Goal: Task Accomplishment & Management: Use online tool/utility

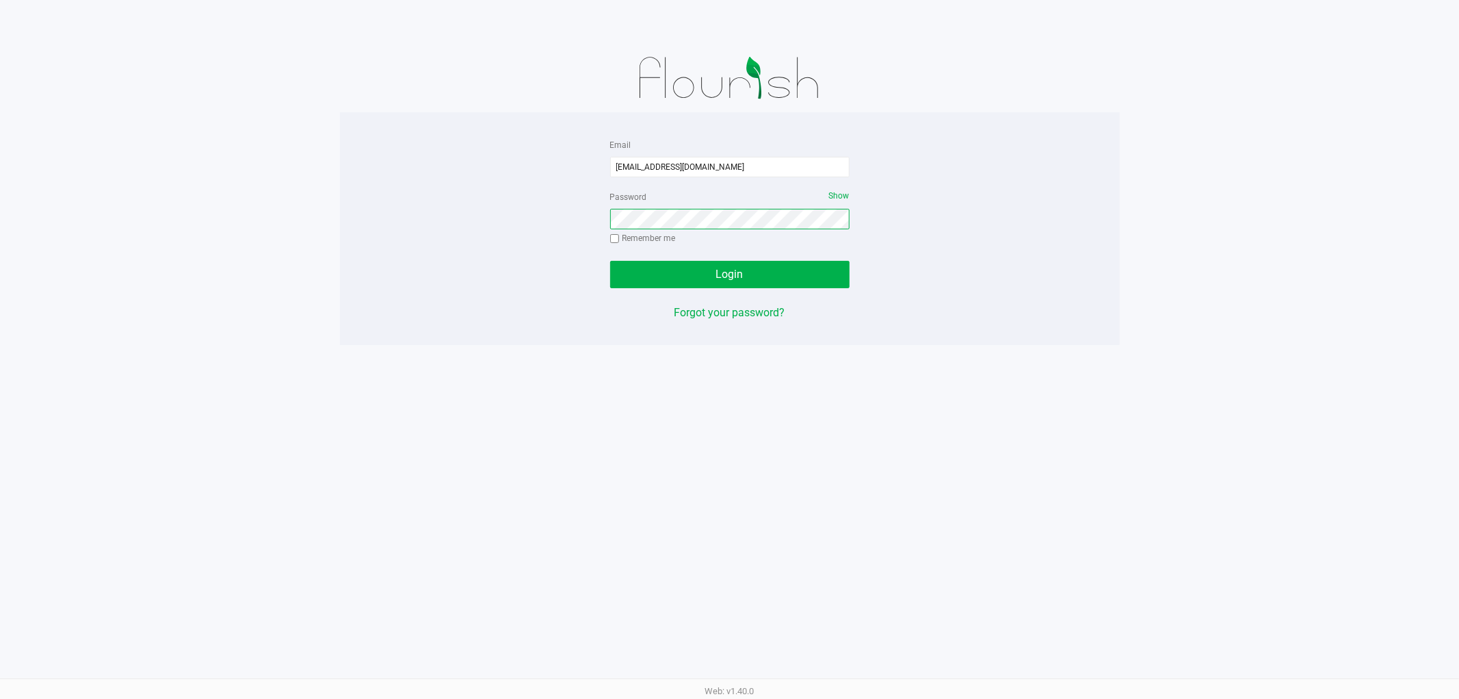
click at [610, 261] on button "Login" at bounding box center [729, 274] width 239 height 27
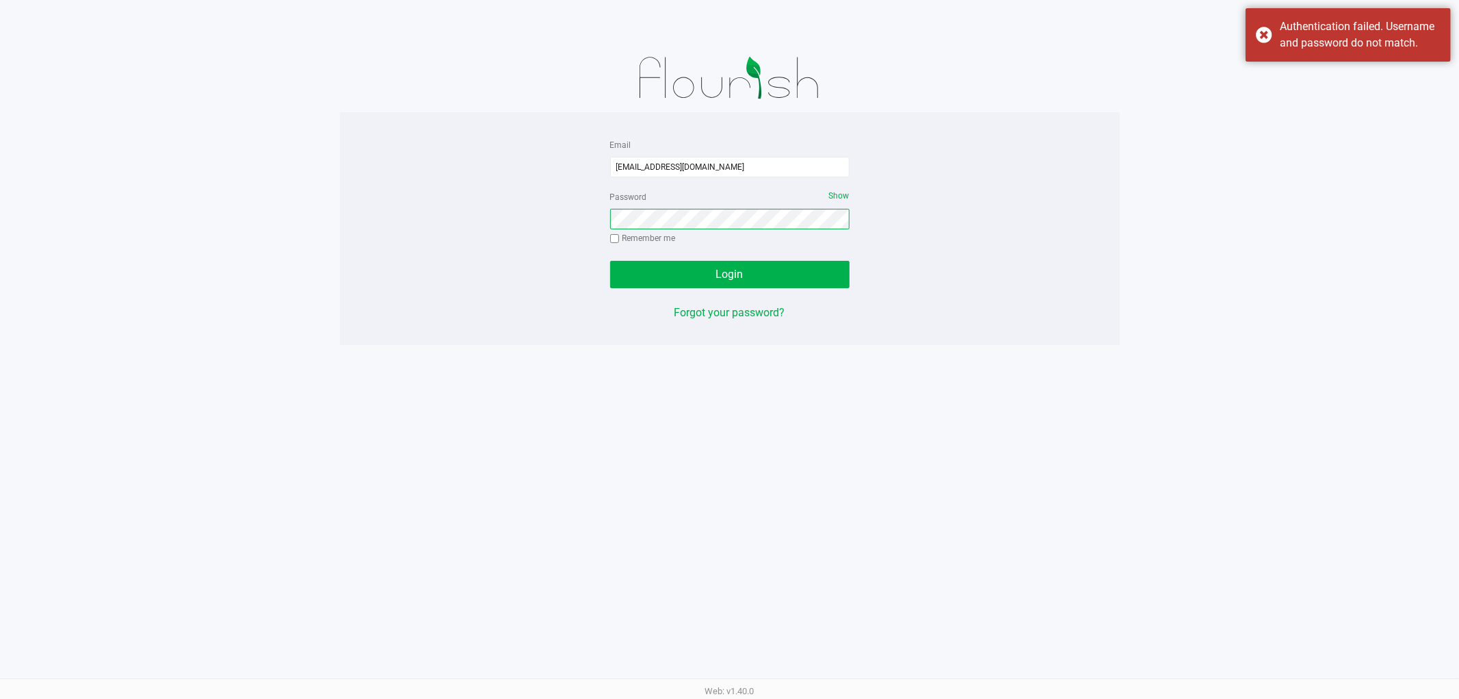
click at [610, 261] on button "Login" at bounding box center [729, 274] width 239 height 27
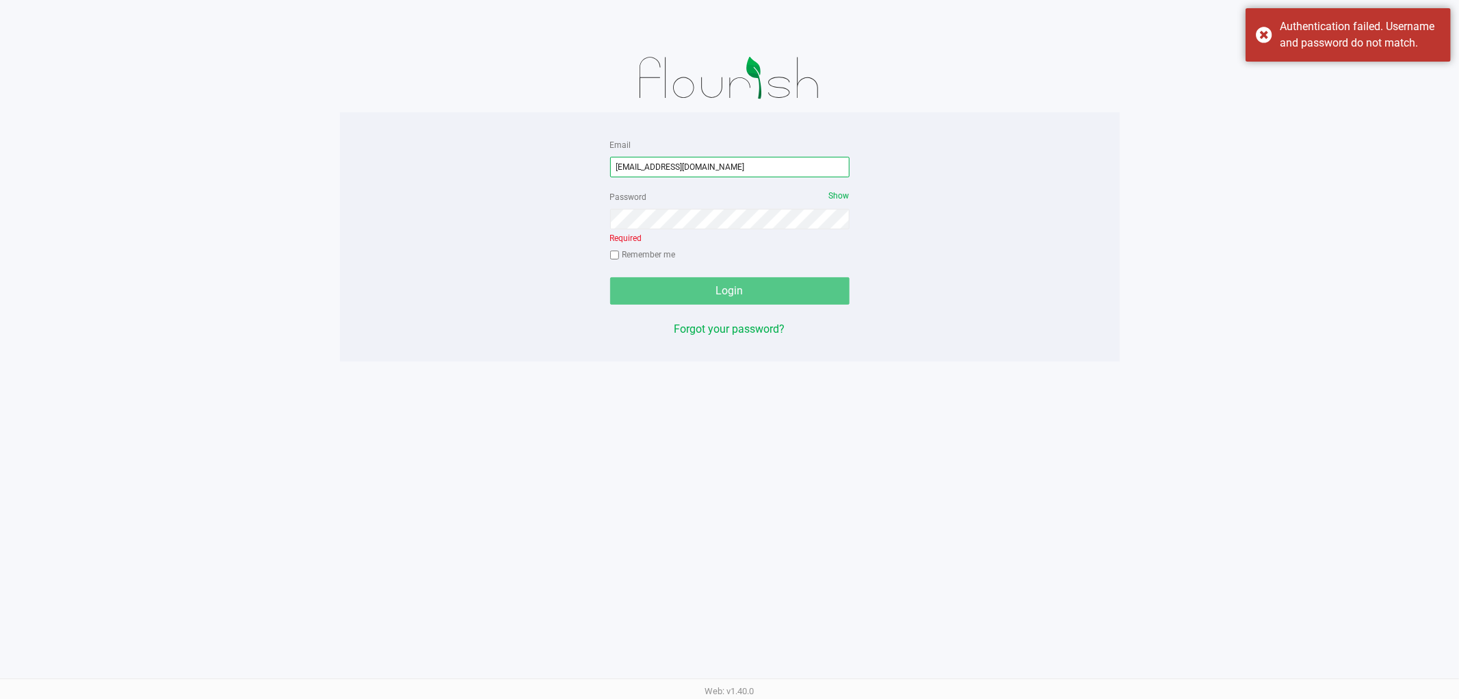
click at [660, 165] on input "[EMAIL_ADDRESS][DOMAIN_NAME]" at bounding box center [729, 167] width 239 height 21
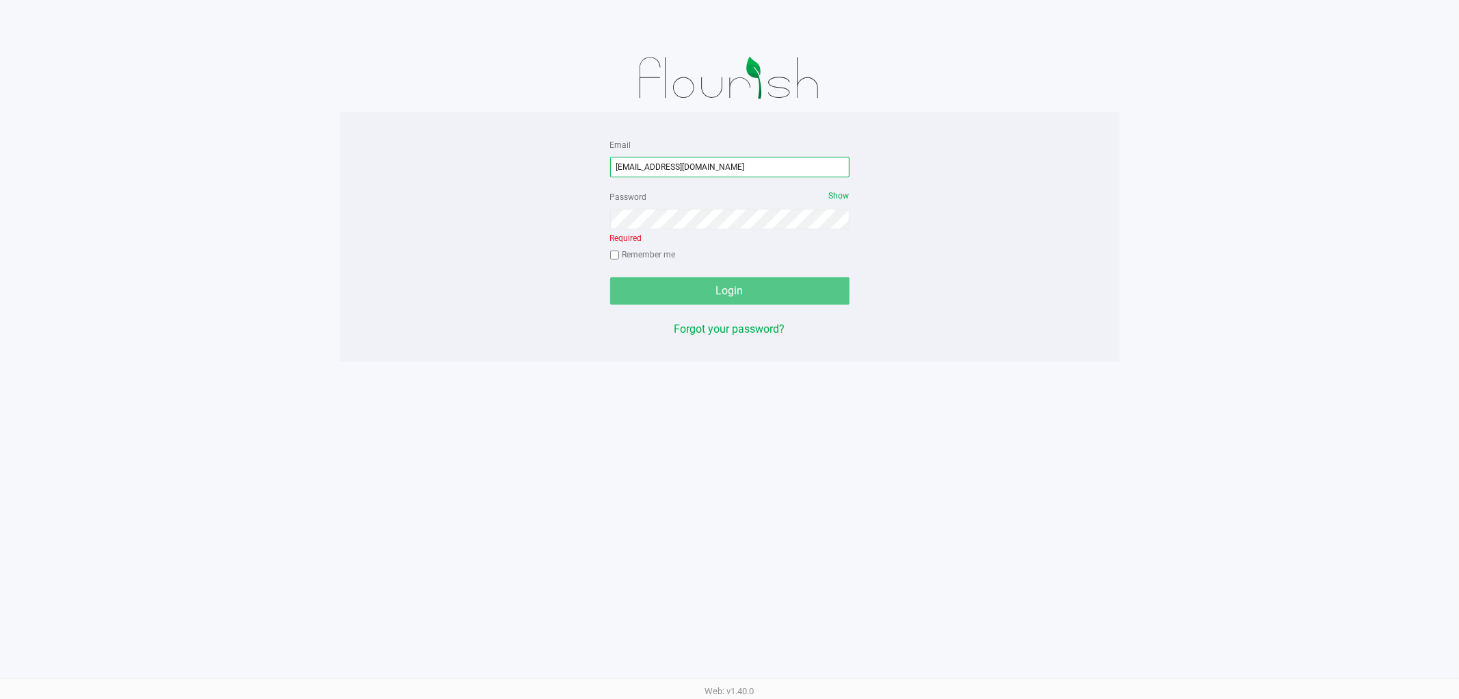
type input "[EMAIL_ADDRESS][DOMAIN_NAME]"
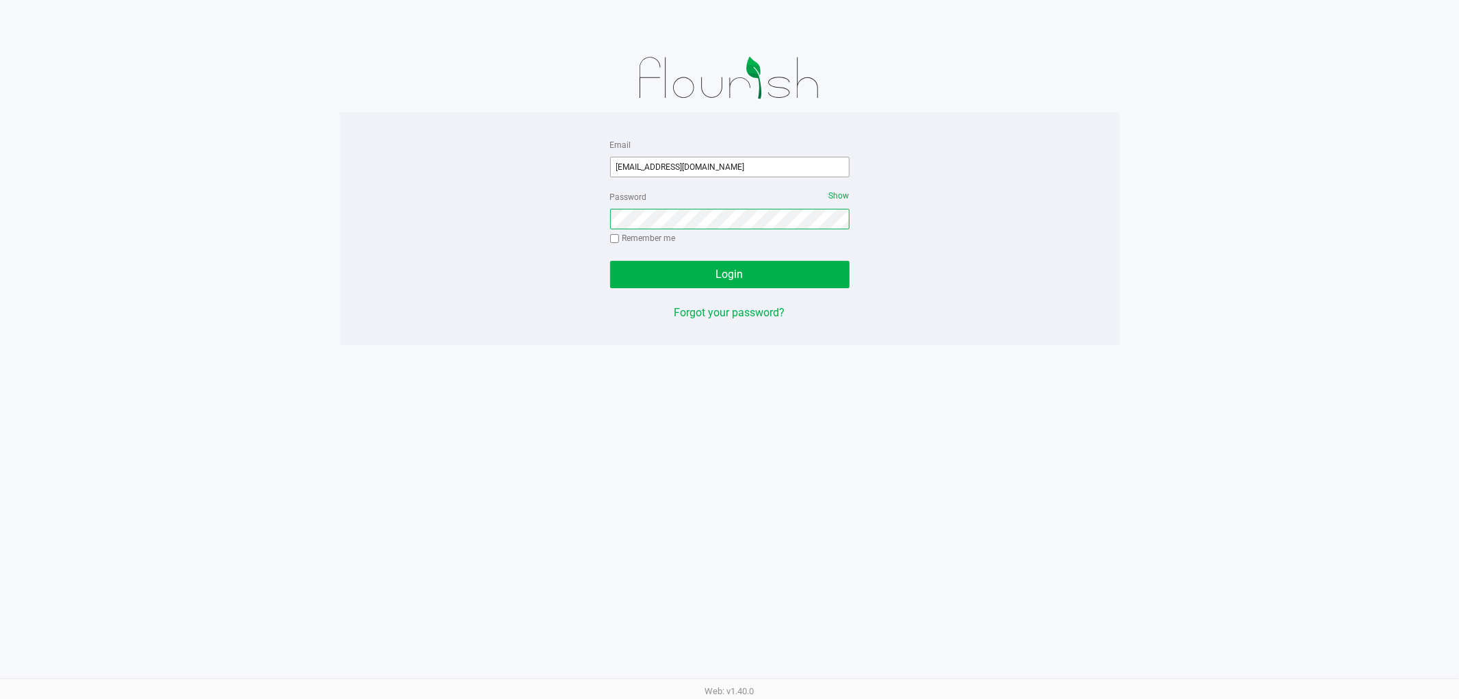
click at [610, 261] on button "Login" at bounding box center [729, 274] width 239 height 27
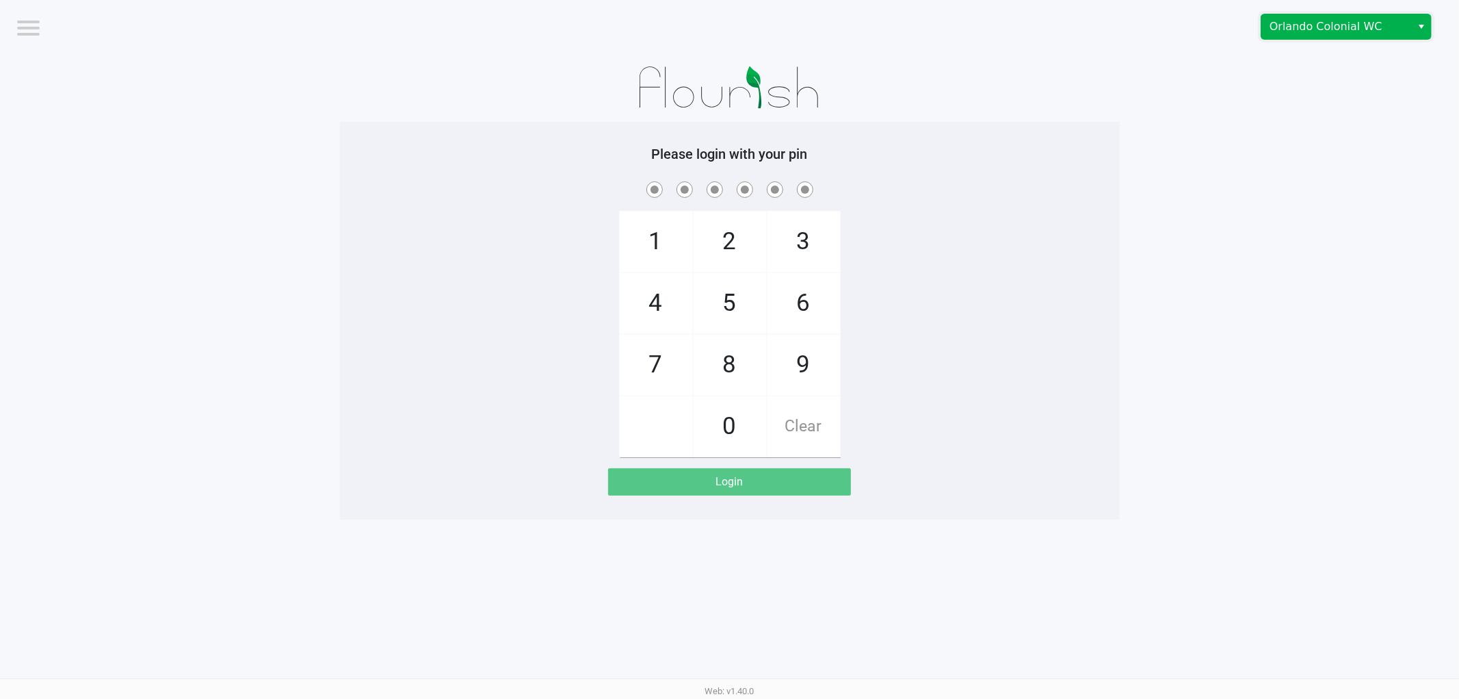
click at [1366, 29] on span "Orlando Colonial WC" at bounding box center [1336, 26] width 133 height 16
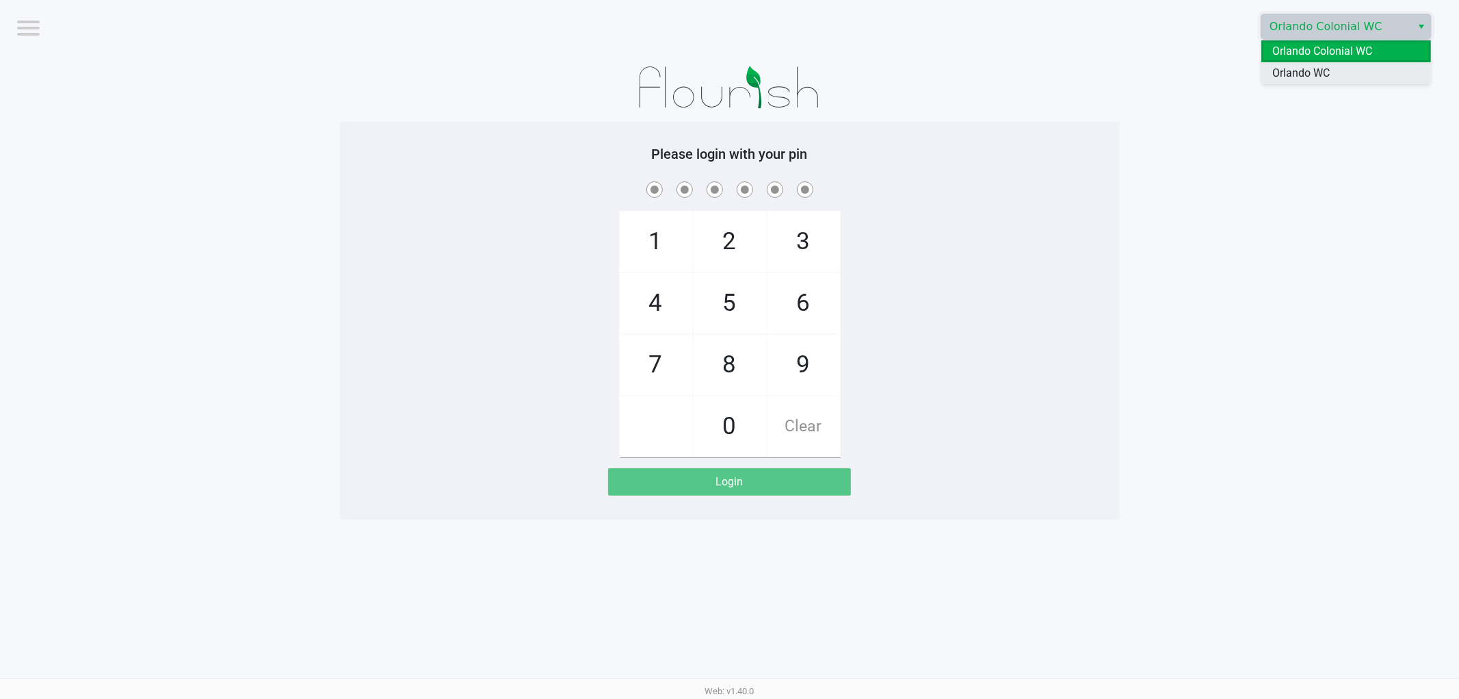
click at [1335, 70] on li "Orlando WC" at bounding box center [1347, 73] width 170 height 22
click at [1275, 171] on app-pos-login-wrapper "Logout Orlando WC Please login with your pin 1 4 7 2 5 8 0 3 6 9 Clear Login" at bounding box center [729, 259] width 1459 height 519
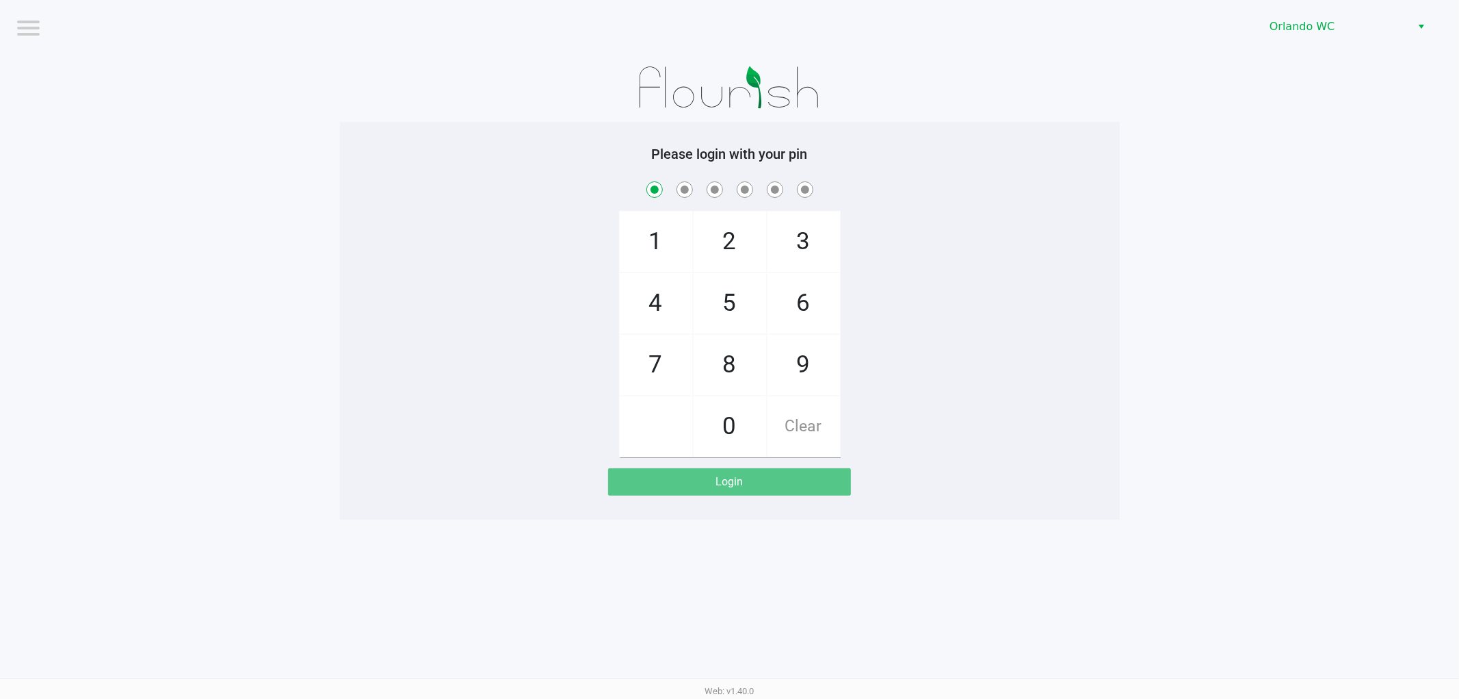
checkbox input "true"
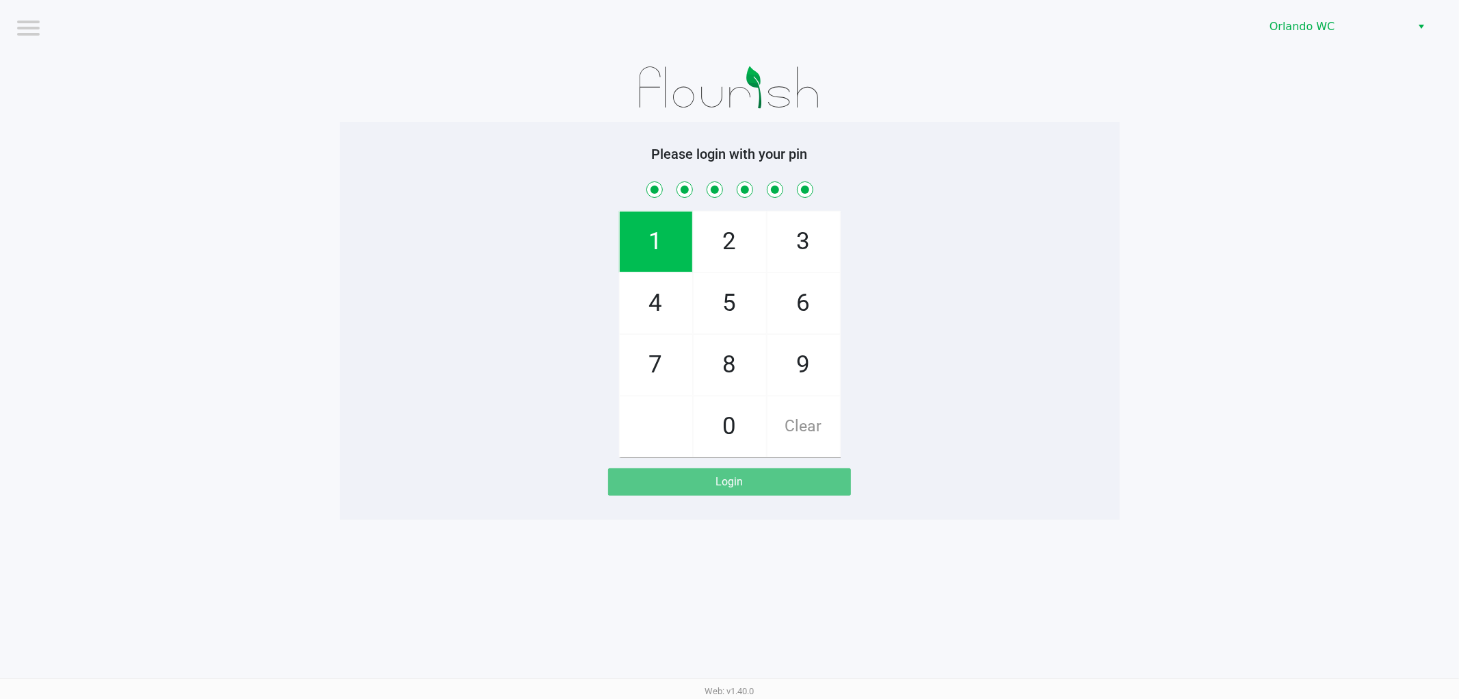
checkbox input "true"
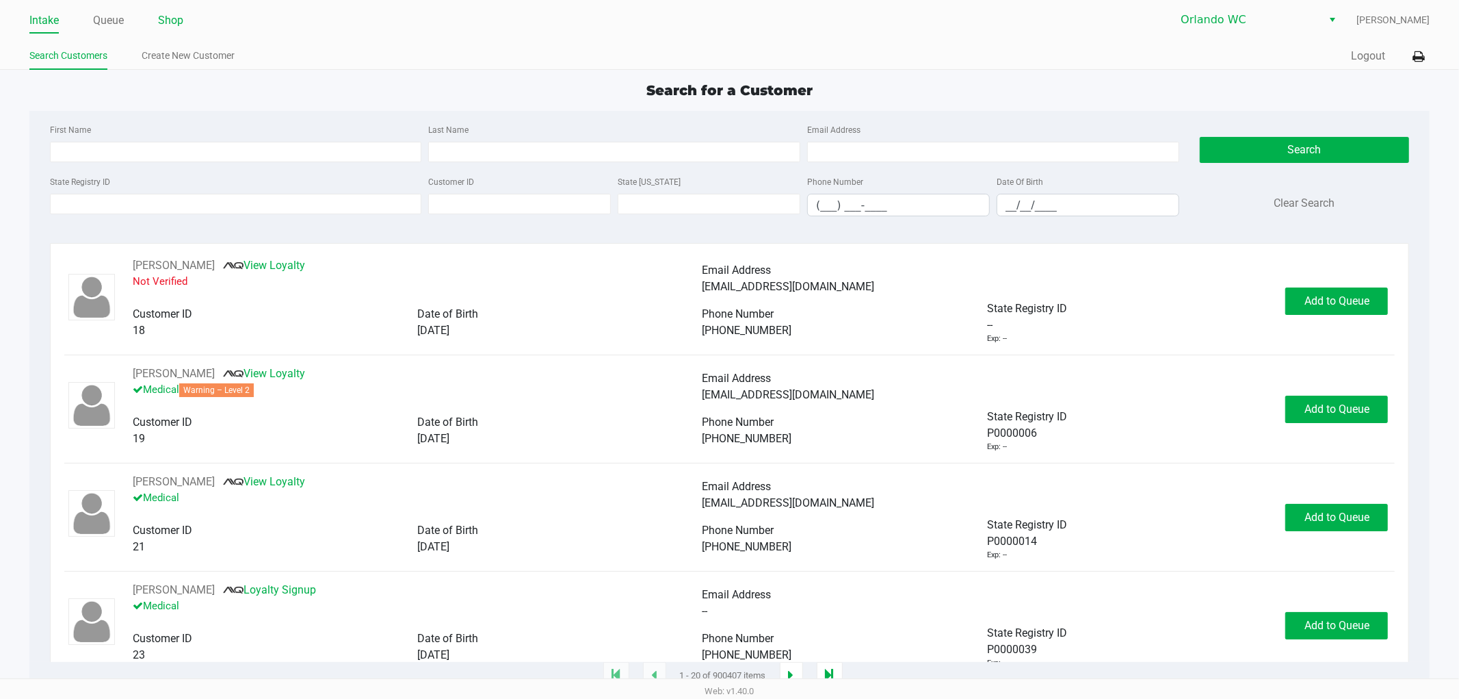
click at [175, 11] on link "Shop" at bounding box center [170, 20] width 25 height 19
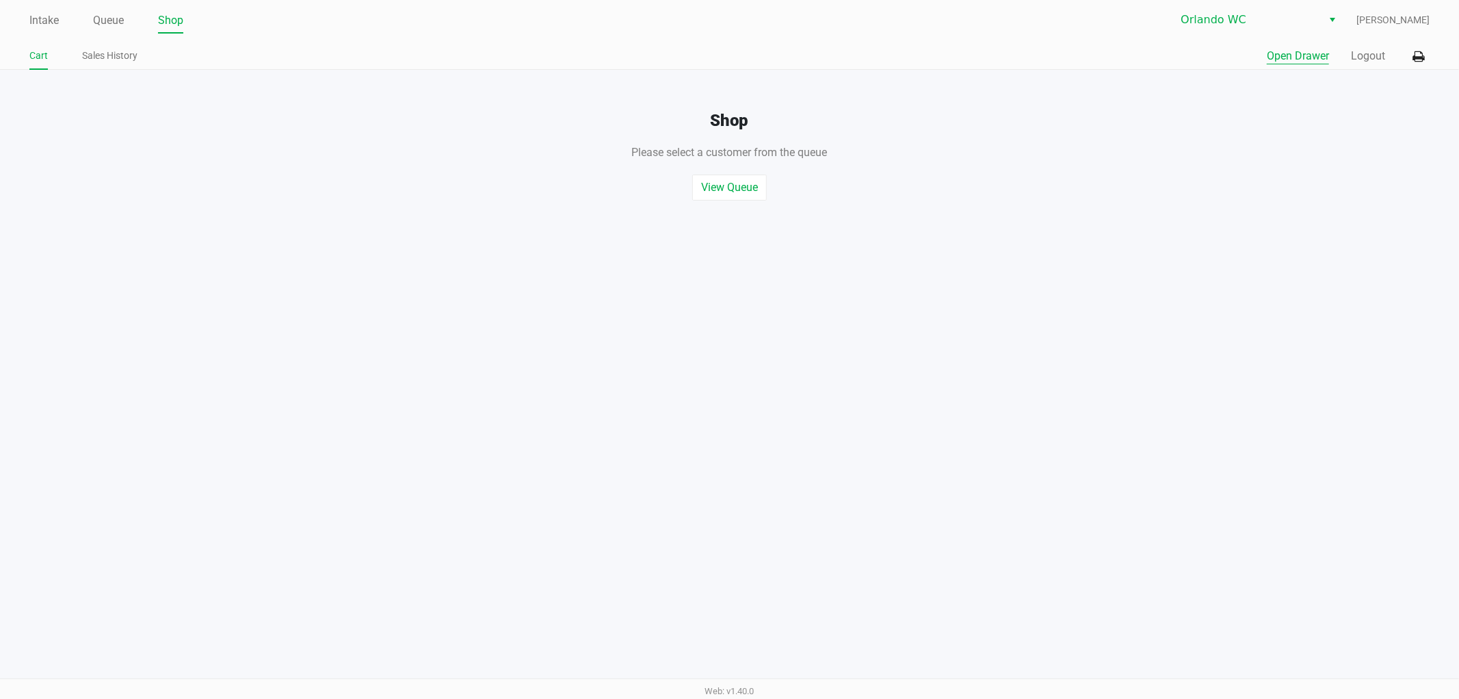
click at [1300, 51] on button "Open Drawer" at bounding box center [1298, 56] width 62 height 16
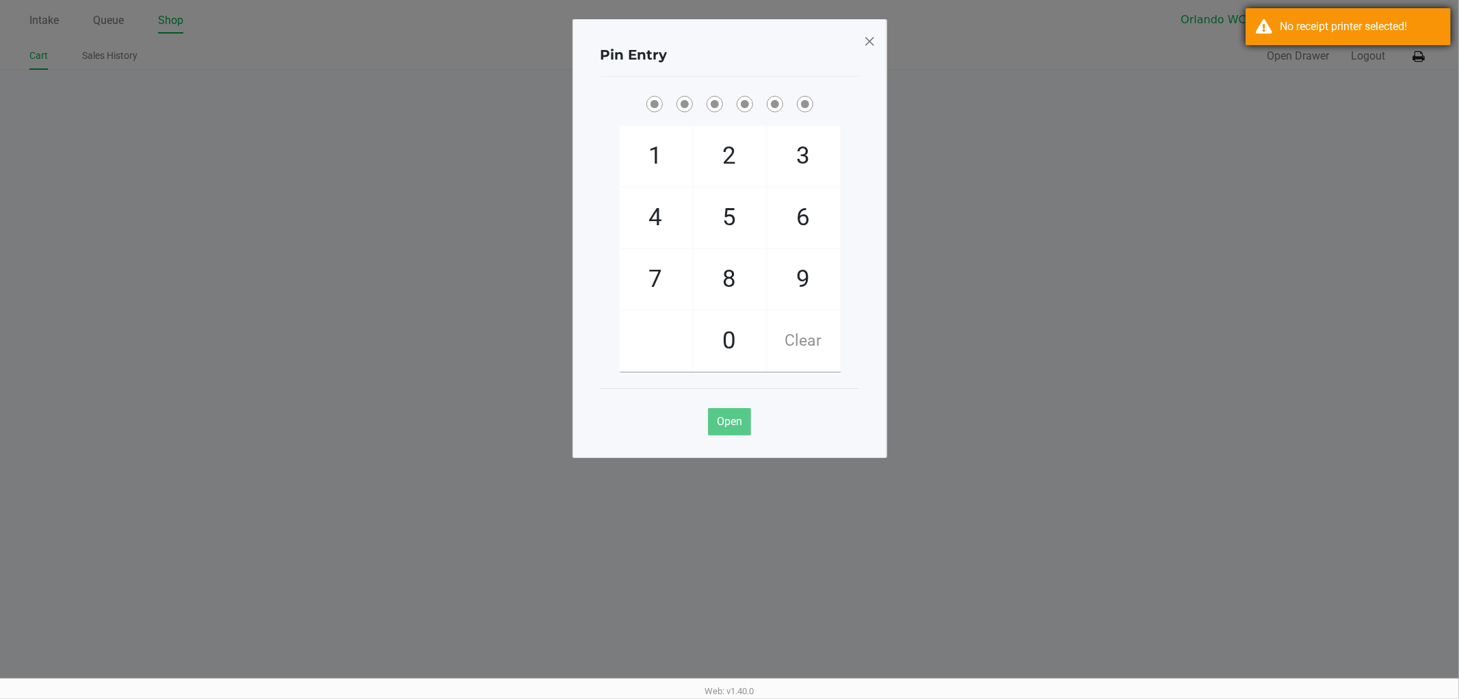
click at [1338, 10] on div "No receipt printer selected!" at bounding box center [1348, 26] width 205 height 37
click at [861, 42] on div "Pin Entry 1 4 7 2 5 8 0 3 6 9 Clear Open" at bounding box center [730, 238] width 315 height 439
drag, startPoint x: 868, startPoint y: 42, endPoint x: 1325, endPoint y: 42, distance: 457.1
click at [868, 42] on span at bounding box center [870, 41] width 12 height 22
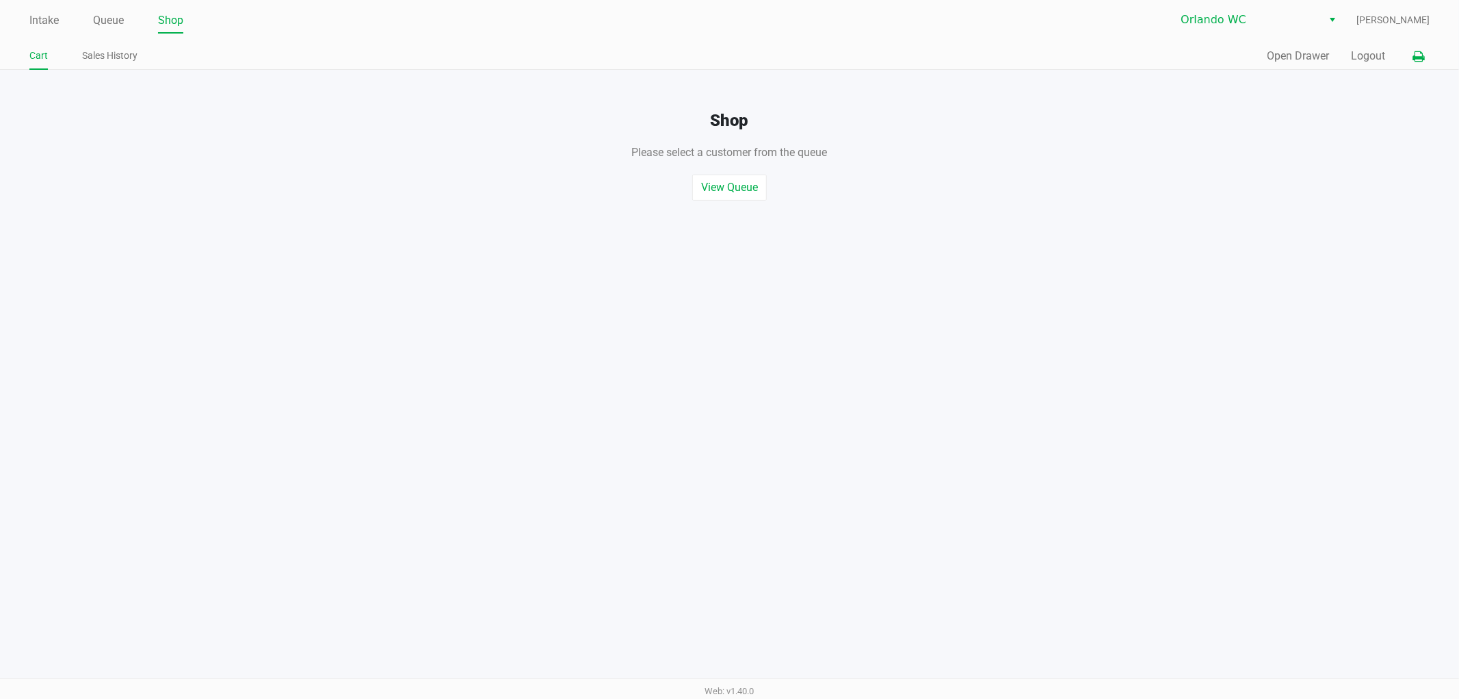
click at [1415, 58] on icon at bounding box center [1419, 57] width 12 height 10
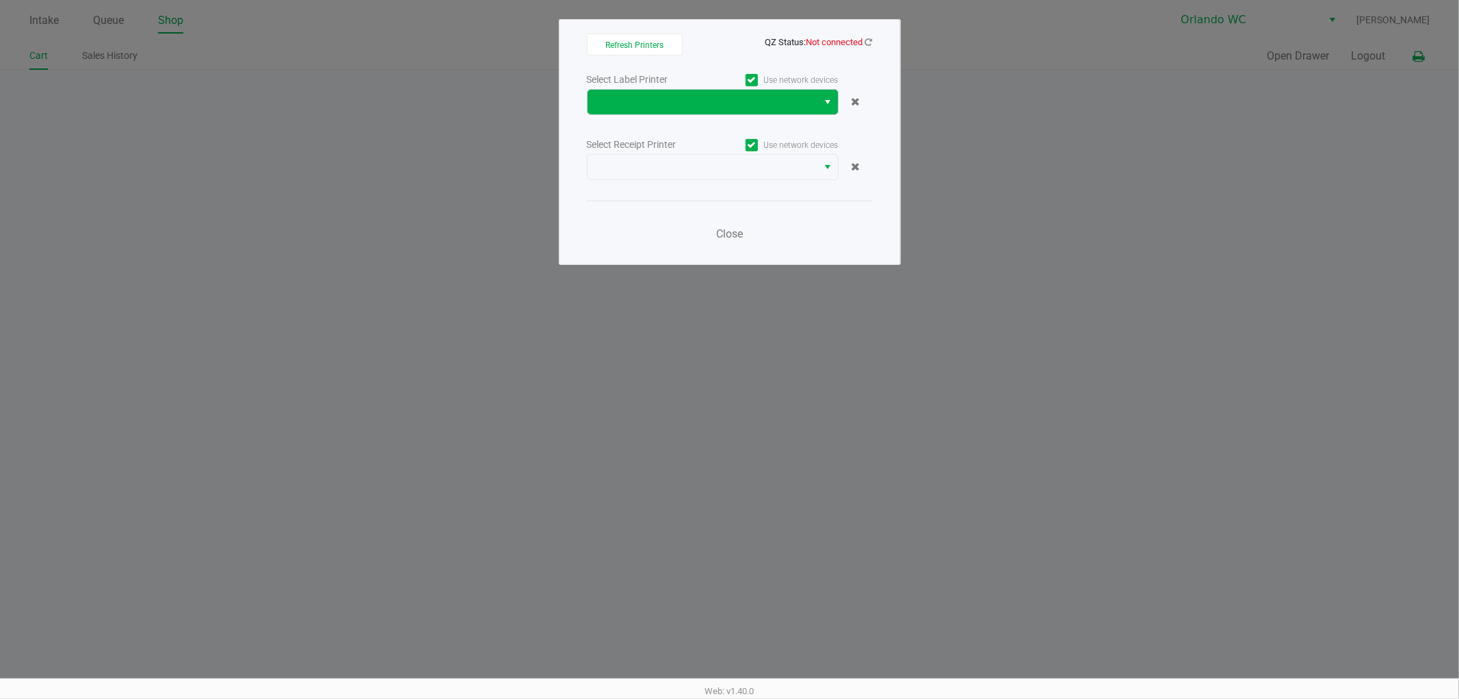
click at [823, 113] on button "Select" at bounding box center [828, 102] width 20 height 25
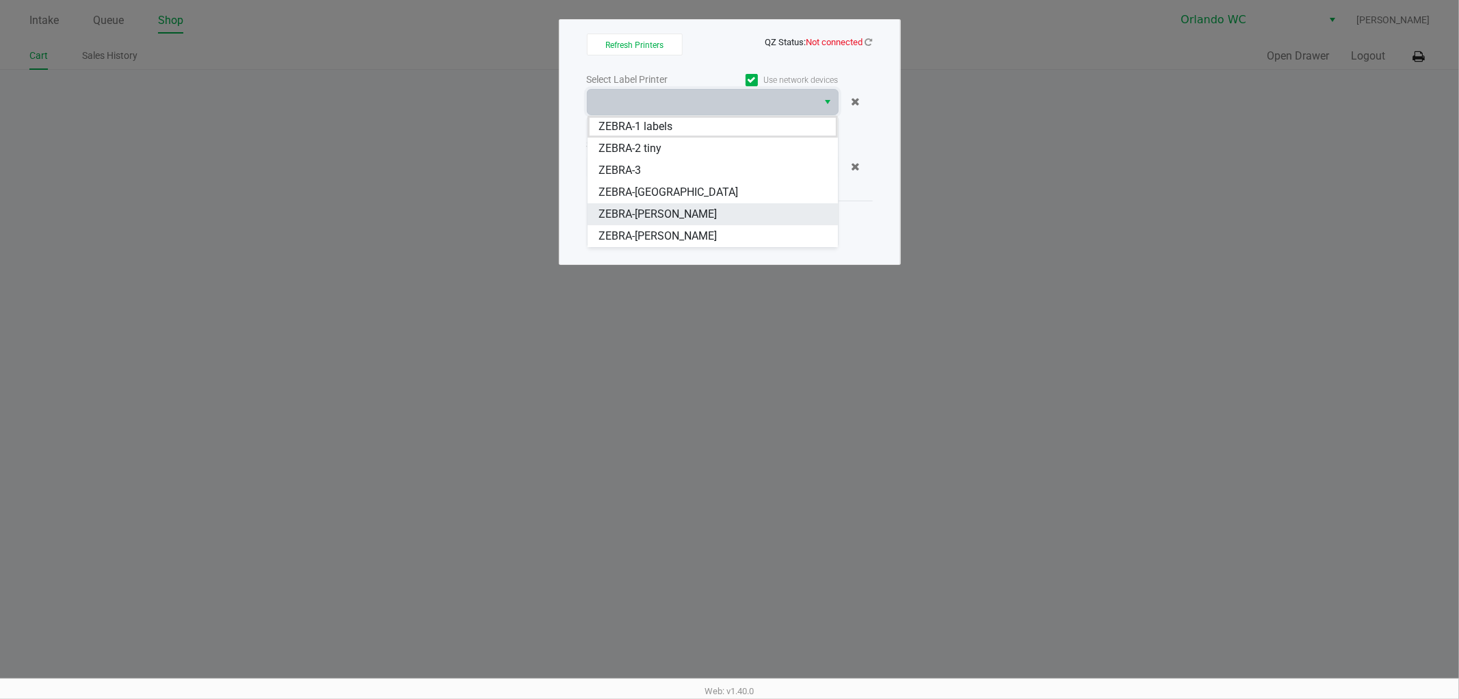
click at [701, 209] on span "ZEBRA-RODNEY-ATKINS" at bounding box center [658, 214] width 118 height 16
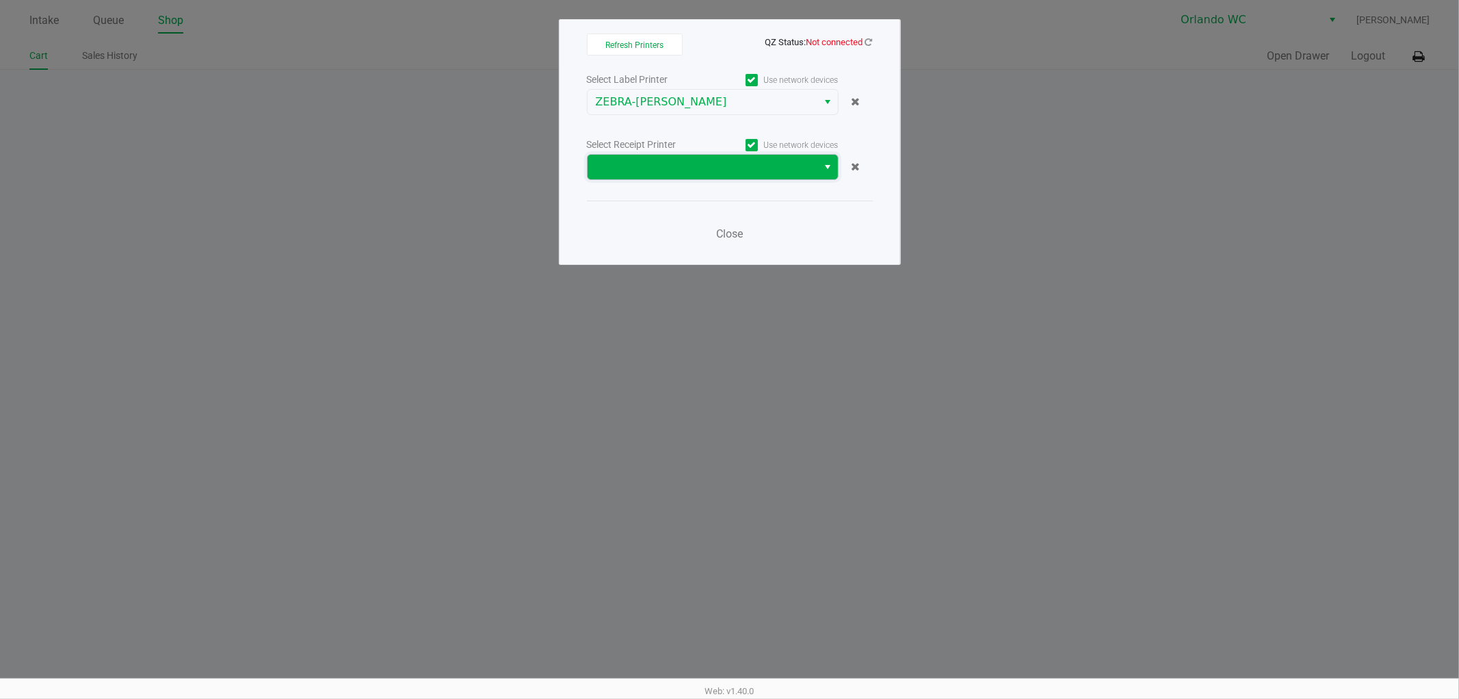
click at [766, 160] on span at bounding box center [703, 167] width 214 height 16
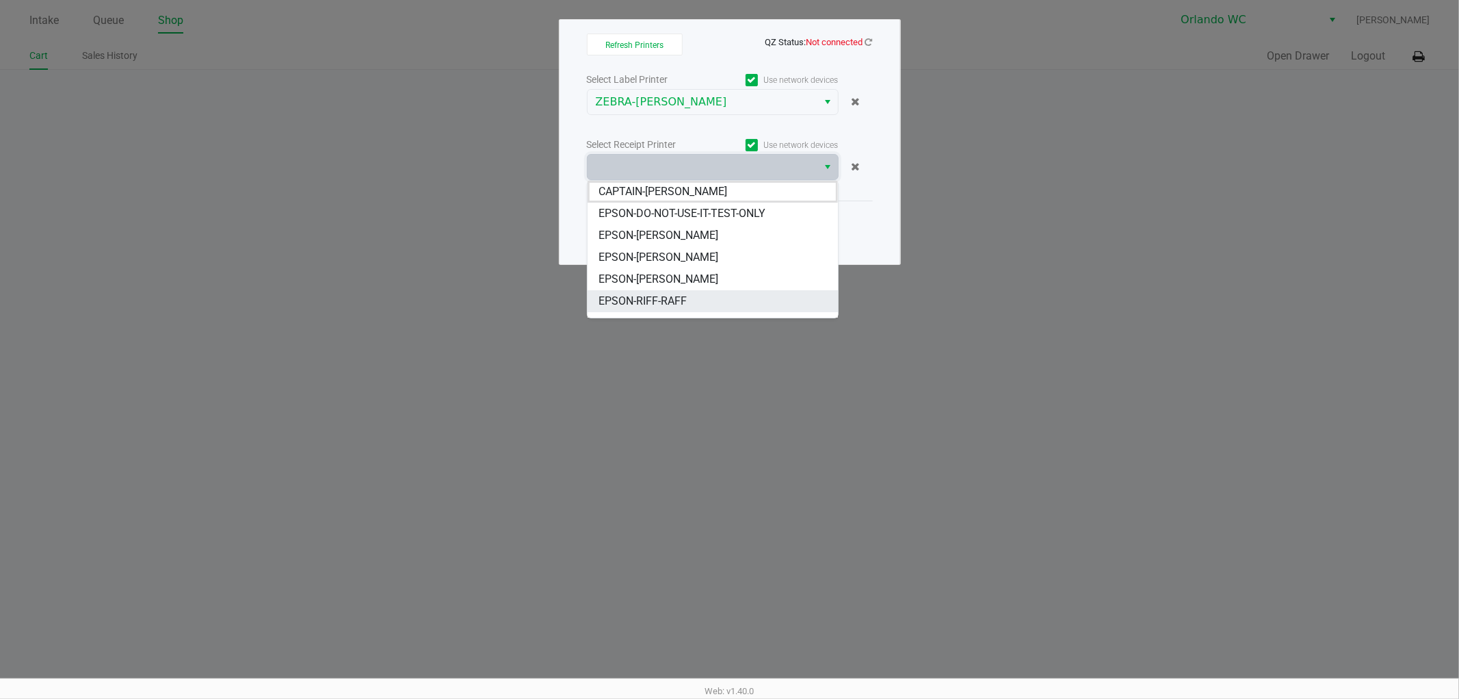
click at [683, 299] on span "EPSON-RIFF-RAFF" at bounding box center [643, 301] width 88 height 16
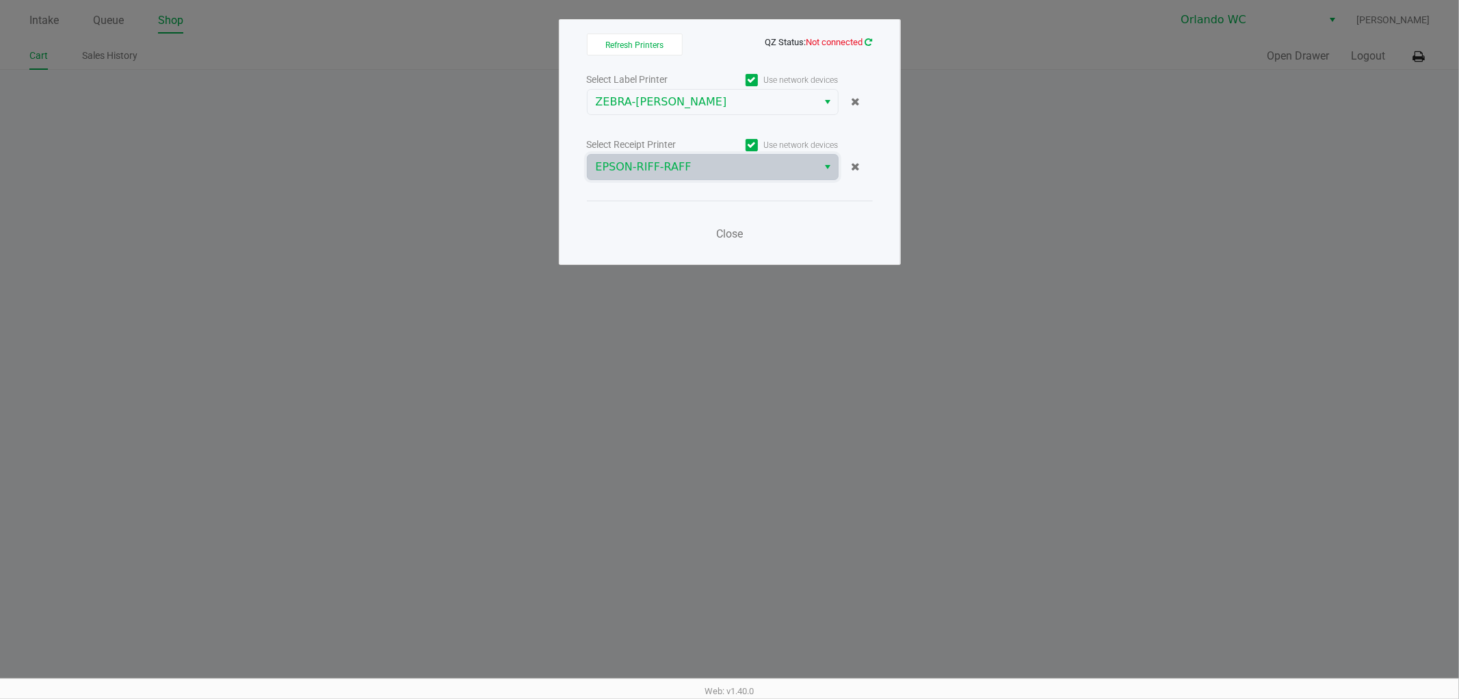
click at [868, 41] on icon at bounding box center [870, 42] width 8 height 9
click at [727, 236] on span "Close" at bounding box center [729, 233] width 27 height 13
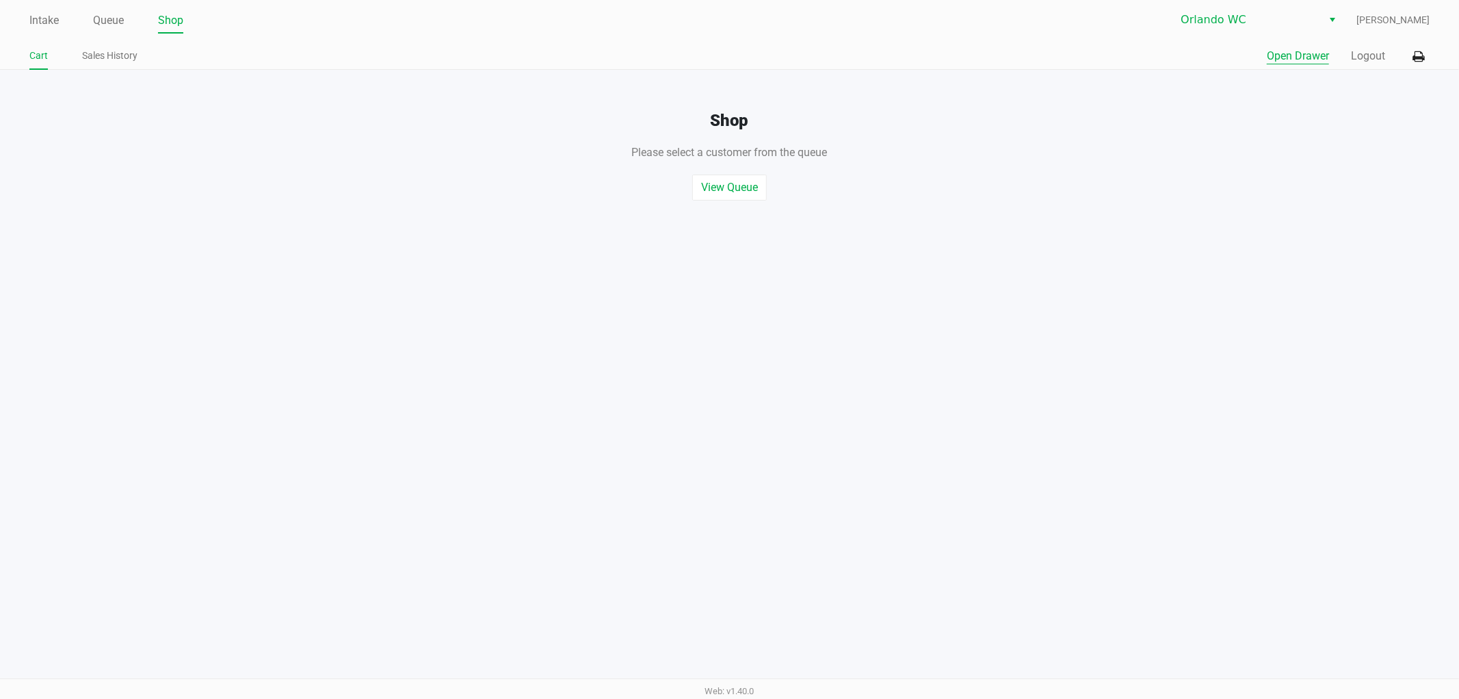
click at [1278, 58] on button "Open Drawer" at bounding box center [1298, 56] width 62 height 16
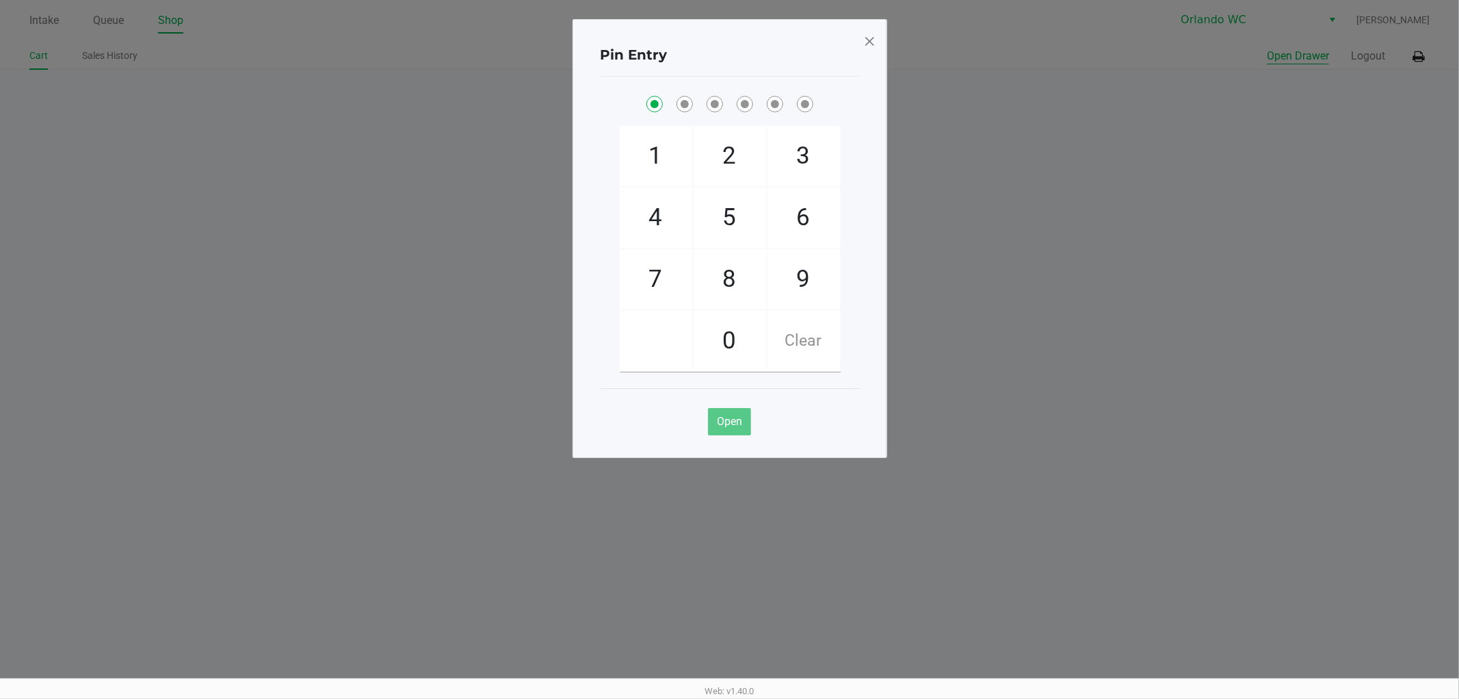
checkbox input "true"
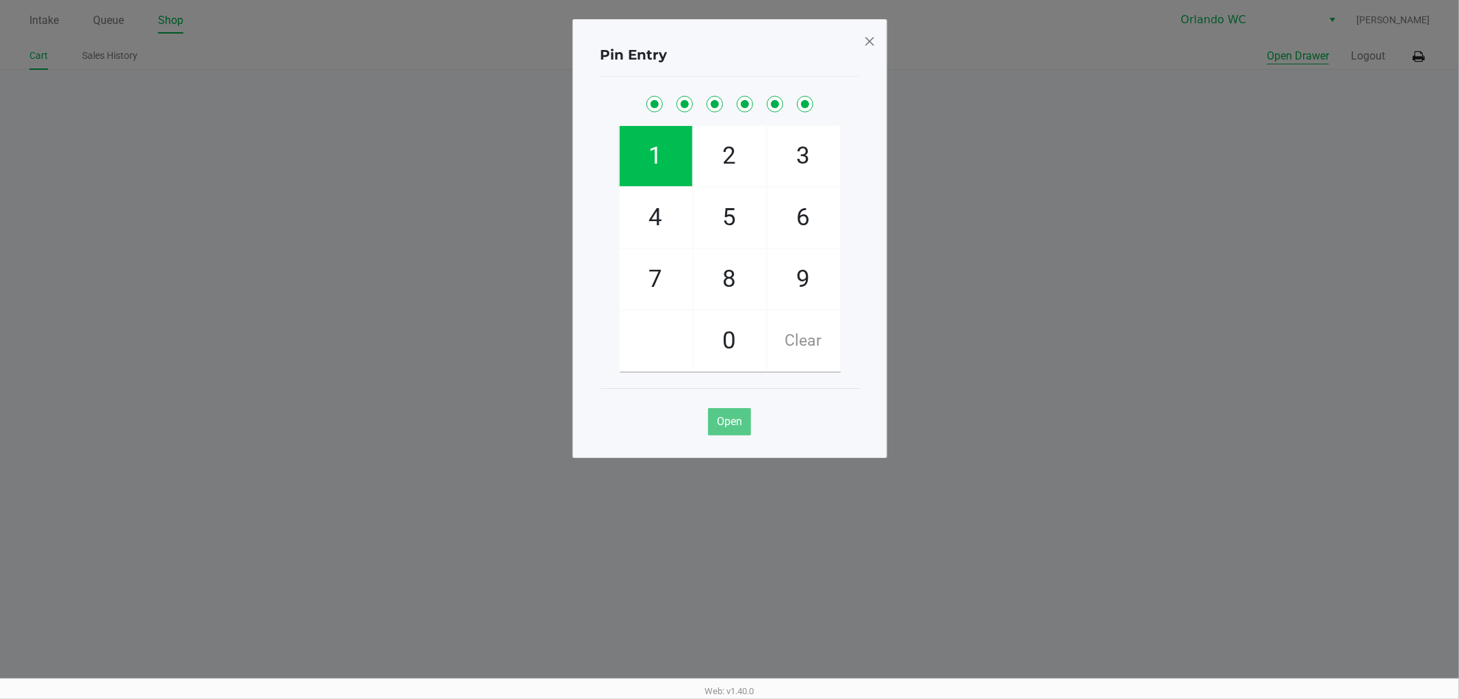
checkbox input "true"
click at [870, 49] on span at bounding box center [870, 41] width 12 height 22
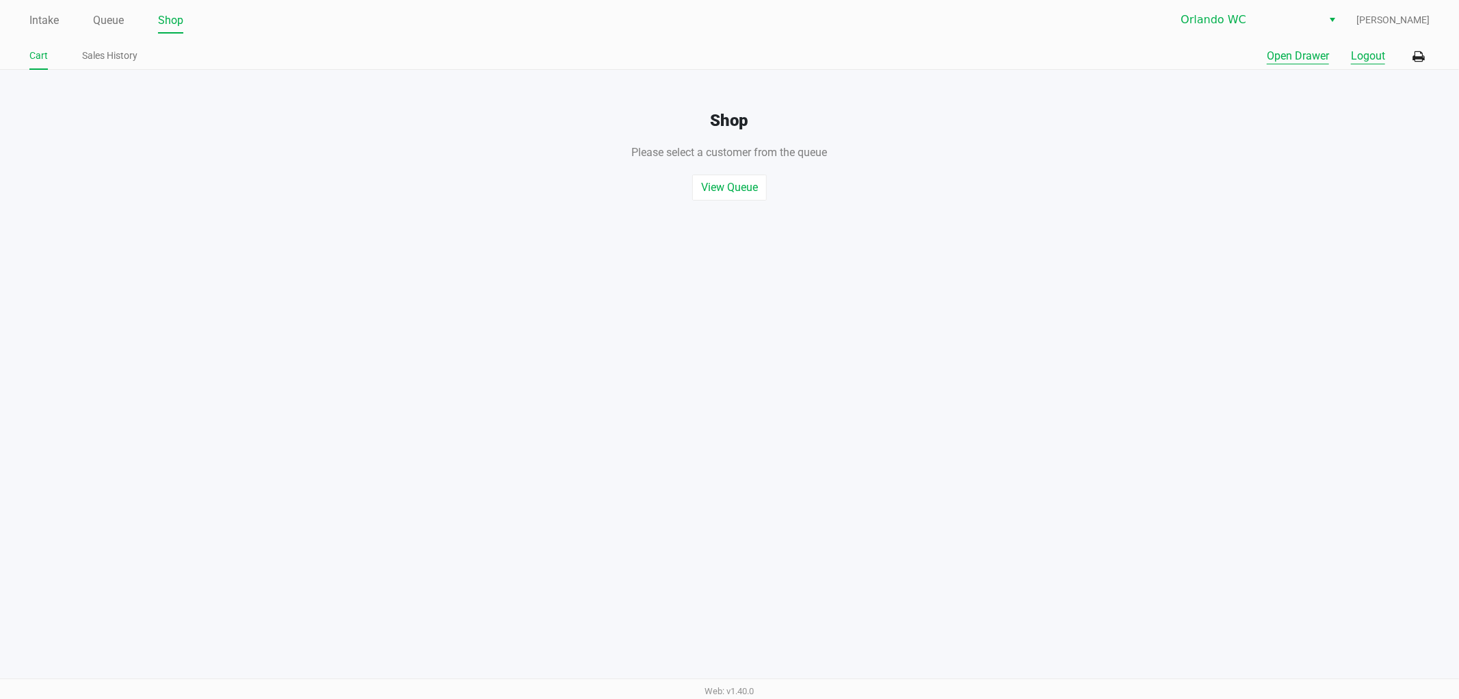
click at [1376, 56] on button "Logout" at bounding box center [1368, 56] width 34 height 16
